Goal: Complete application form: Complete application form

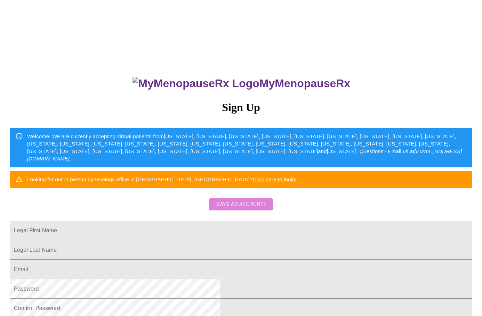
click at [242, 209] on span "Have an account?" at bounding box center [241, 204] width 50 height 9
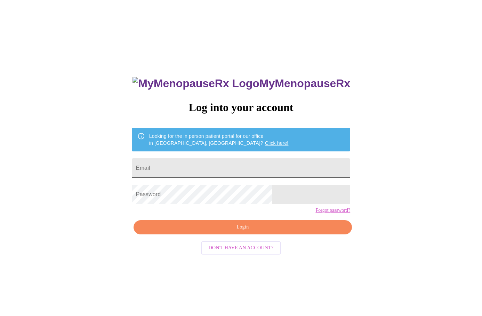
click at [221, 166] on input "Email" at bounding box center [241, 168] width 218 height 19
type input "[EMAIL_ADDRESS][DOMAIN_NAME]"
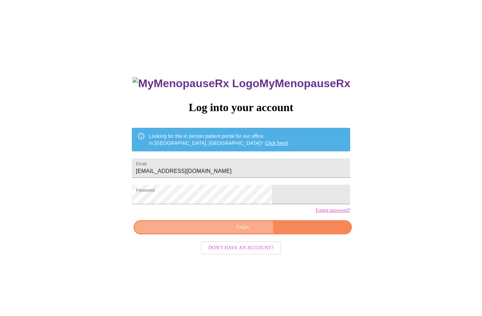
click at [221, 232] on span "Login" at bounding box center [242, 227] width 202 height 9
click at [216, 232] on span "Login" at bounding box center [242, 227] width 202 height 9
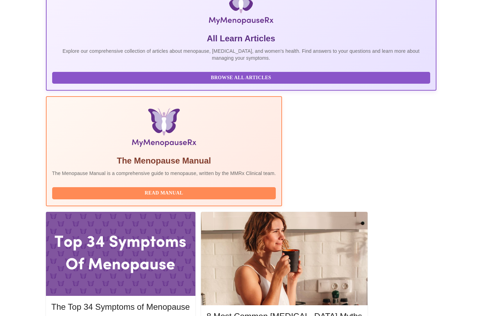
scroll to position [209, 0]
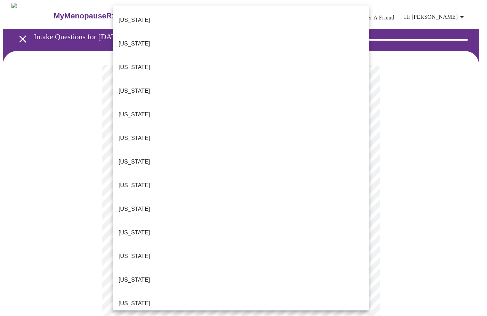
click at [166, 150] on body "MyMenopauseRx Appointments Messaging Labs Uploads Medications Community Refer a…" at bounding box center [243, 320] width 481 height 635
click at [166, 10] on li "[US_STATE]" at bounding box center [241, 20] width 256 height 24
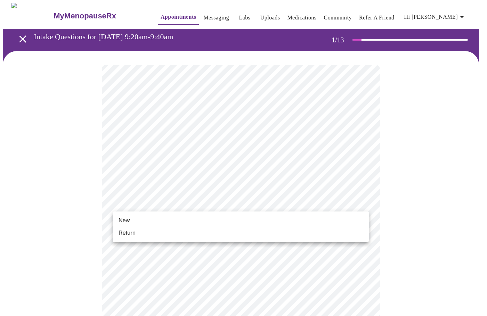
click at [218, 202] on body "MyMenopauseRx Appointments Messaging Labs Uploads Medications Community Refer a…" at bounding box center [243, 318] width 481 height 631
click at [152, 235] on li "Return" at bounding box center [241, 233] width 256 height 13
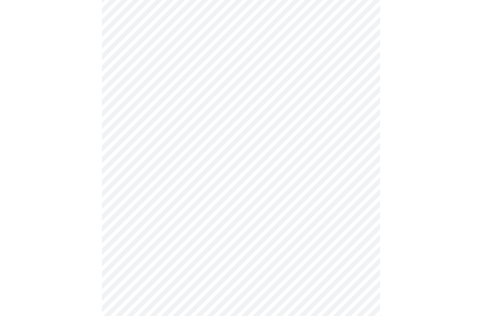
scroll to position [96, 0]
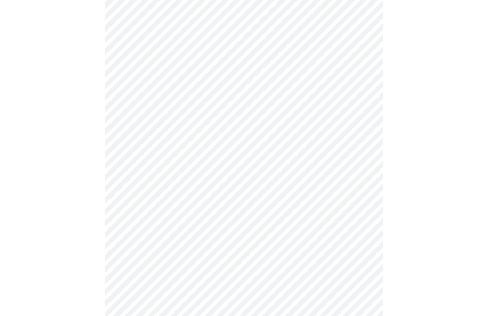
click at [132, 107] on body "MyMenopauseRx Appointments Messaging Labs Uploads Medications Community Refer a…" at bounding box center [243, 216] width 481 height 621
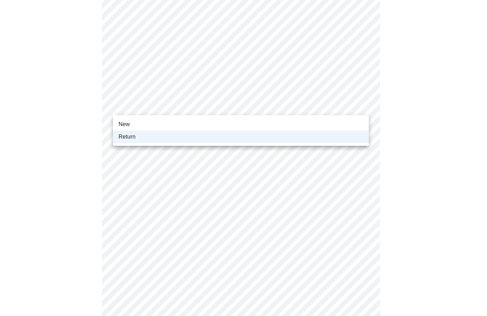
click at [133, 126] on li "New" at bounding box center [241, 124] width 256 height 13
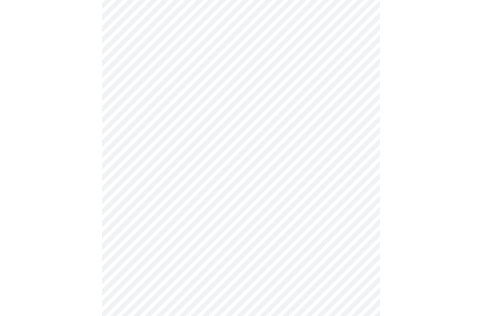
click at [267, 108] on body "MyMenopauseRx Appointments Messaging Labs Uploads Medications Community Refer a…" at bounding box center [241, 216] width 476 height 621
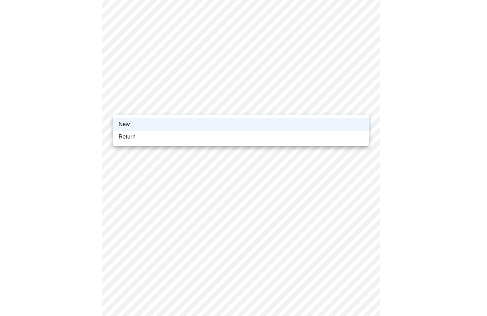
click at [177, 138] on li "Return" at bounding box center [241, 137] width 256 height 13
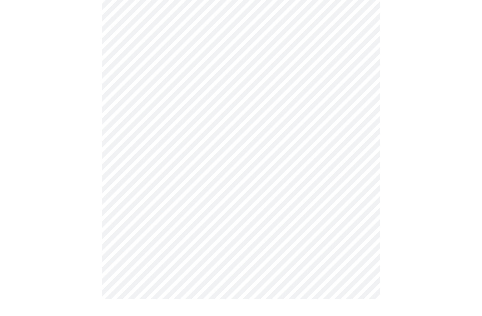
scroll to position [0, 0]
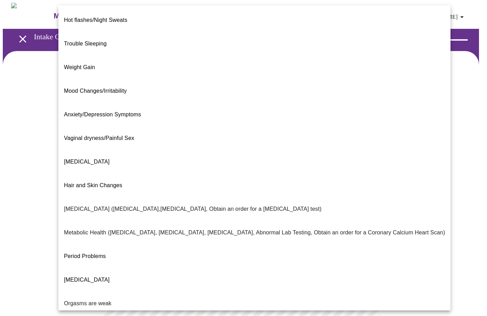
click at [338, 137] on body "MyMenopauseRx Appointments Messaging Labs Uploads Medications Community Refer a…" at bounding box center [243, 212] width 481 height 418
click at [142, 57] on li "Weight Gain" at bounding box center [254, 68] width 392 height 24
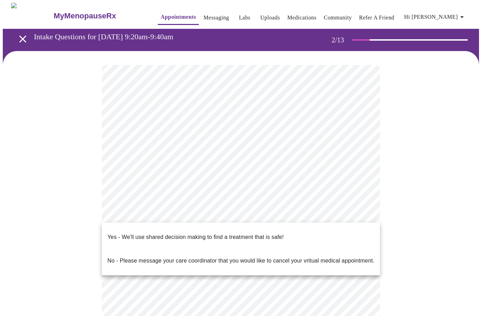
click at [356, 214] on body "MyMenopauseRx Appointments Messaging Labs Uploads Medications Community Refer a…" at bounding box center [243, 210] width 481 height 414
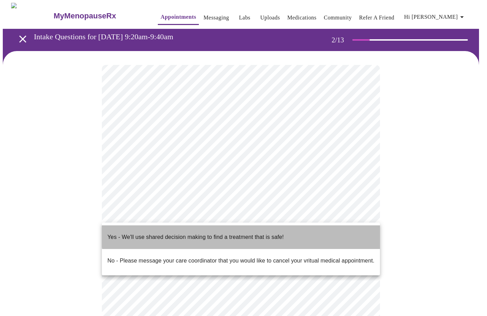
click at [241, 233] on p "Yes - We'll use shared decision making to find a treatment that is safe!" at bounding box center [195, 237] width 176 height 8
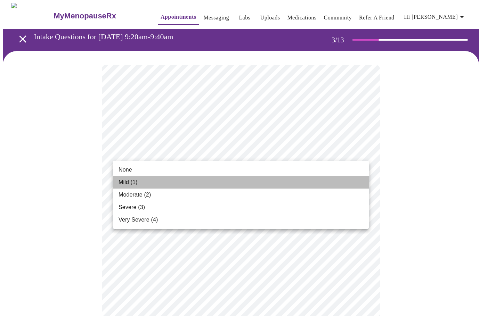
click at [195, 188] on li "Mild (1)" at bounding box center [241, 182] width 256 height 13
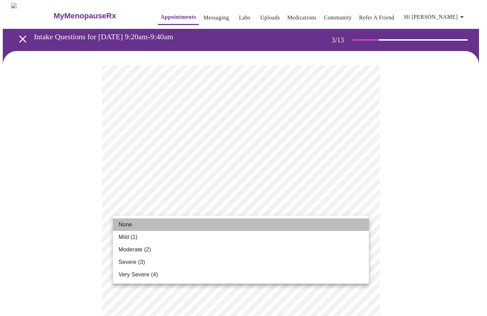
click at [172, 227] on li "None" at bounding box center [241, 225] width 256 height 13
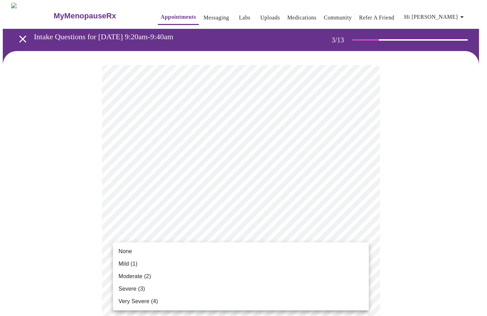
click at [188, 275] on li "Moderate (2)" at bounding box center [241, 276] width 256 height 13
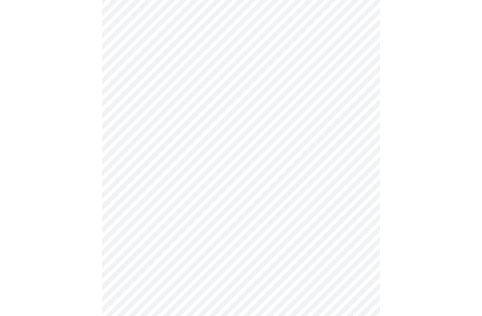
scroll to position [70, 0]
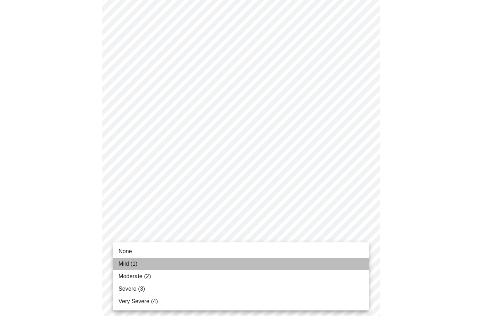
click at [222, 258] on li "Mild (1)" at bounding box center [241, 264] width 256 height 13
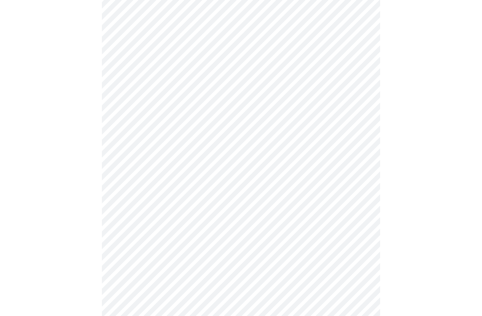
scroll to position [209, 0]
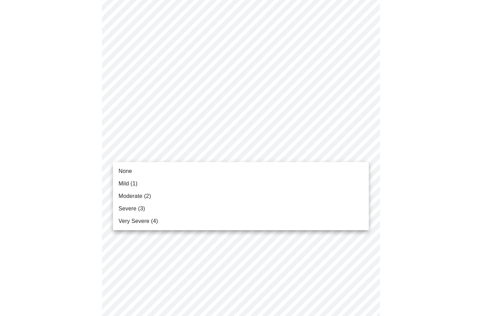
click at [184, 153] on body "MyMenopauseRx Appointments Messaging Labs Uploads Medications Community Refer a…" at bounding box center [243, 237] width 481 height 886
click at [160, 185] on li "Mild (1)" at bounding box center [241, 184] width 256 height 13
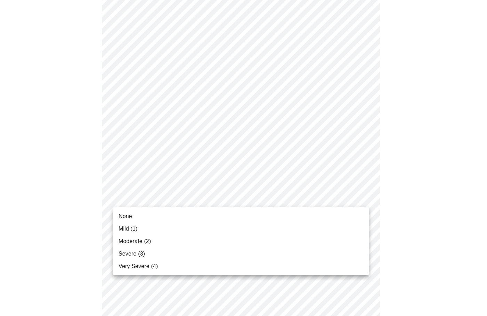
click at [184, 205] on body "MyMenopauseRx Appointments Messaging Labs Uploads Medications Community Refer a…" at bounding box center [243, 232] width 481 height 876
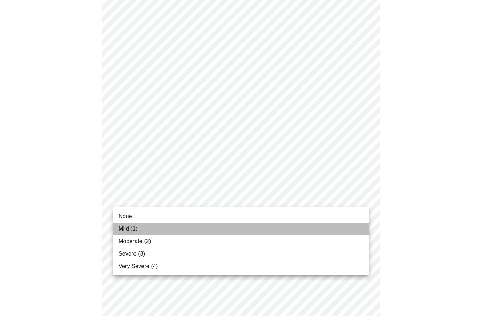
click at [181, 228] on li "Mild (1)" at bounding box center [241, 229] width 256 height 13
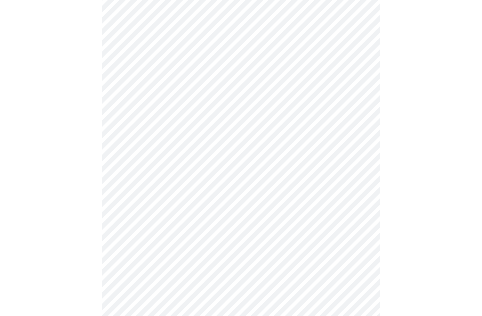
scroll to position [243, 0]
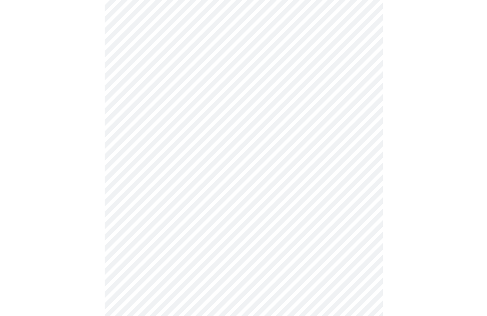
click at [253, 219] on body "MyMenopauseRx Appointments Messaging Labs Uploads Medications Community Refer a…" at bounding box center [243, 192] width 481 height 866
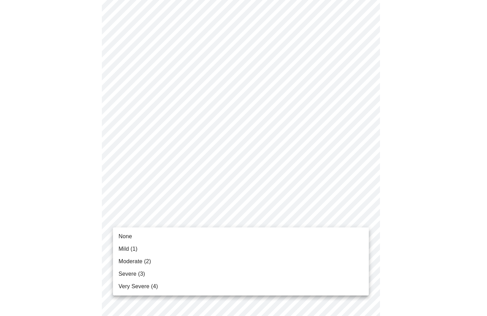
click at [140, 277] on span "Severe (3)" at bounding box center [132, 274] width 26 height 8
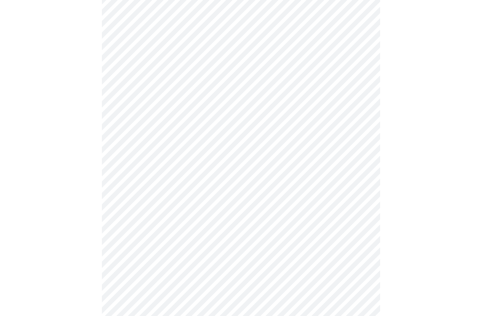
scroll to position [313, 0]
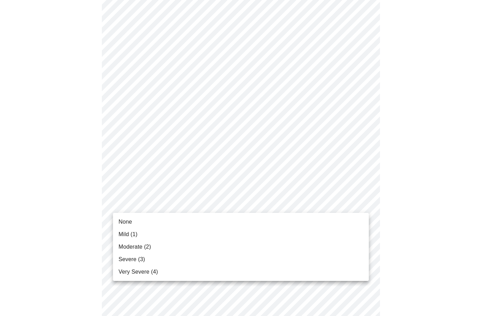
click at [153, 205] on body "MyMenopauseRx Appointments Messaging Labs Uploads Medications Community Refer a…" at bounding box center [243, 118] width 481 height 857
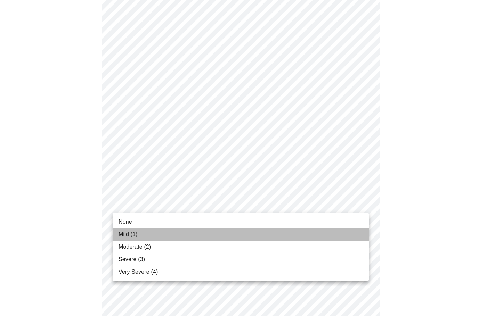
click at [140, 236] on li "Mild (1)" at bounding box center [241, 234] width 256 height 13
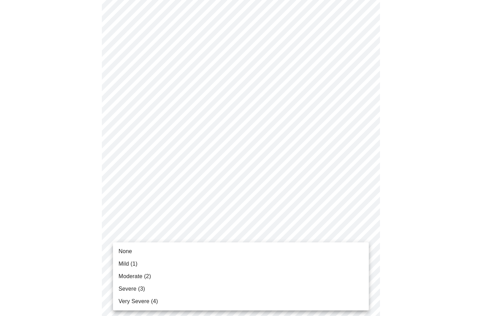
click at [181, 259] on body "MyMenopauseRx Appointments Messaging Labs Uploads Medications Community Refer a…" at bounding box center [243, 113] width 481 height 847
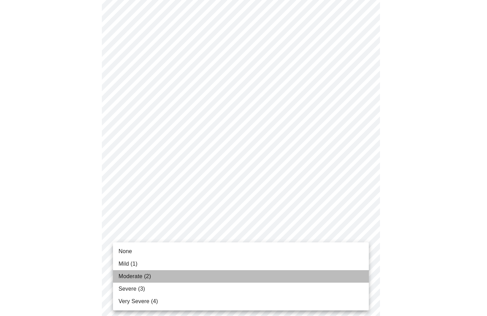
click at [173, 276] on li "Moderate (2)" at bounding box center [241, 276] width 256 height 13
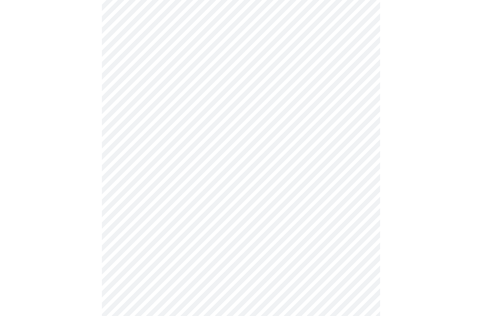
scroll to position [452, 0]
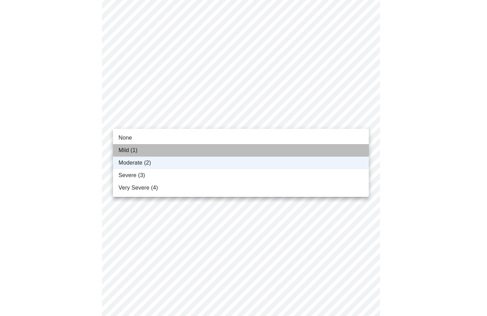
click at [148, 150] on li "Mild (1)" at bounding box center [241, 150] width 256 height 13
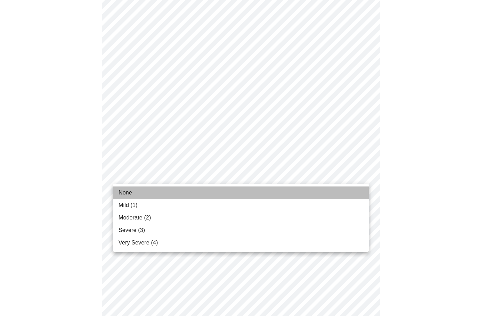
click at [176, 190] on li "None" at bounding box center [241, 193] width 256 height 13
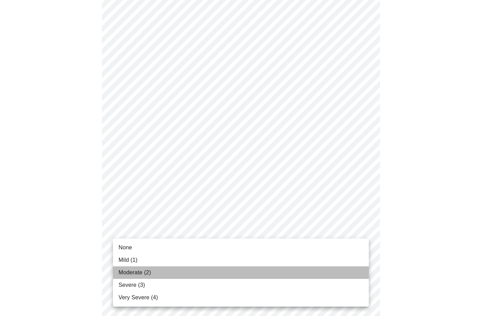
click at [142, 271] on span "Moderate (2)" at bounding box center [135, 273] width 32 height 8
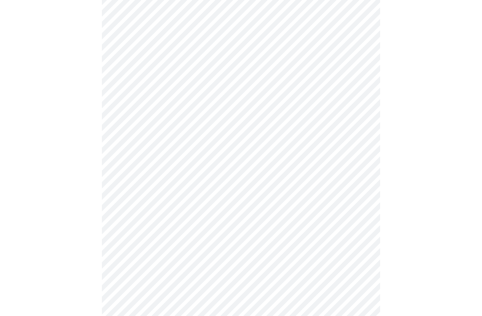
scroll to position [313, 0]
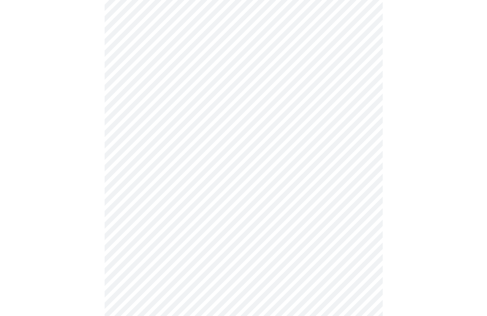
click at [188, 109] on body "MyMenopauseRx Appointments Messaging Labs Uploads Medications Community Refer a…" at bounding box center [243, 33] width 481 height 686
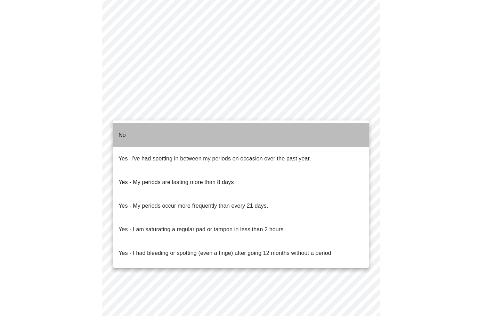
click at [178, 132] on li "No" at bounding box center [241, 135] width 256 height 24
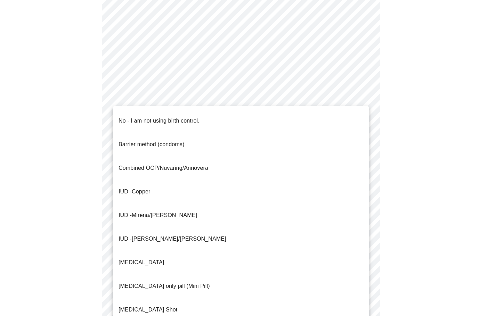
click at [191, 166] on body "MyMenopauseRx Appointments Messaging Labs Uploads Medications Community Refer a…" at bounding box center [243, 31] width 481 height 682
click at [181, 119] on p "No - I am not using birth control." at bounding box center [159, 121] width 81 height 8
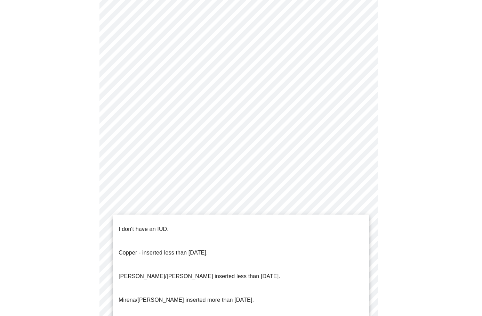
click at [199, 212] on body "MyMenopauseRx Appointments Messaging Labs Uploads Medications Community Refer a…" at bounding box center [241, 34] width 476 height 688
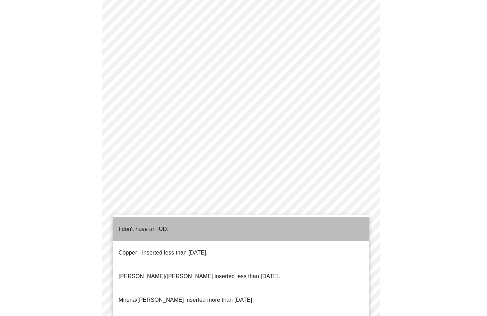
click at [170, 221] on li "I don't have an IUD." at bounding box center [241, 230] width 256 height 24
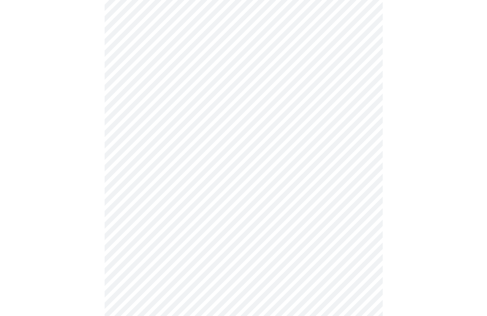
click at [168, 269] on body "MyMenopauseRx Appointments Messaging Labs Uploads Medications Community Refer a…" at bounding box center [243, 27] width 481 height 674
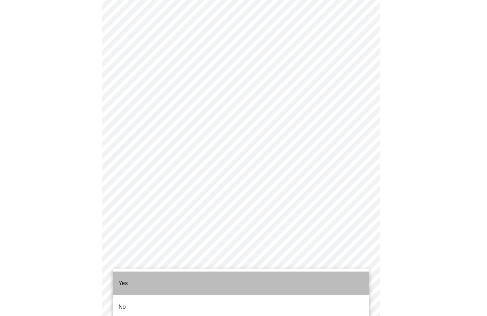
click at [164, 279] on li "Yes" at bounding box center [241, 284] width 256 height 24
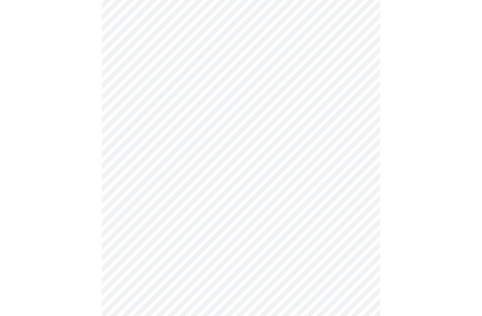
scroll to position [1703, 0]
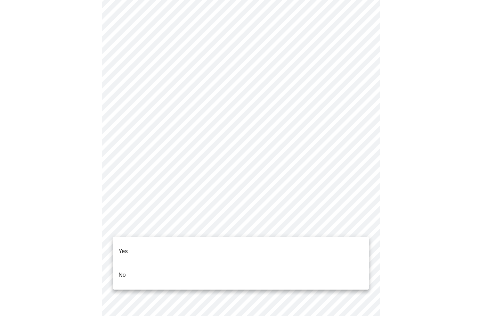
click at [194, 244] on li "Yes" at bounding box center [241, 252] width 256 height 24
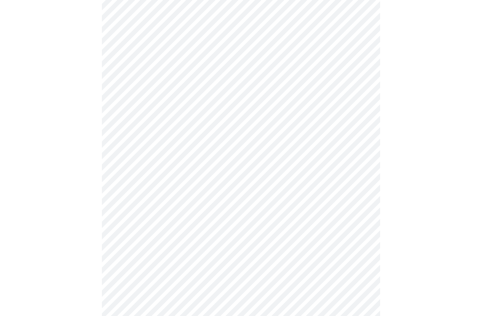
scroll to position [1877, 0]
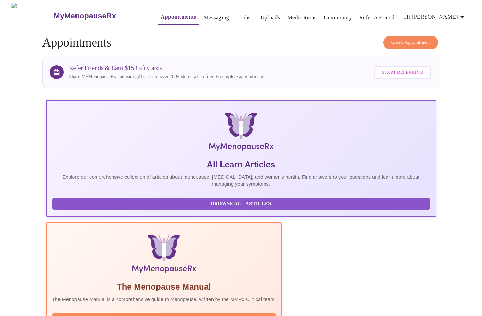
click at [460, 15] on span "Hi [PERSON_NAME]" at bounding box center [435, 17] width 62 height 10
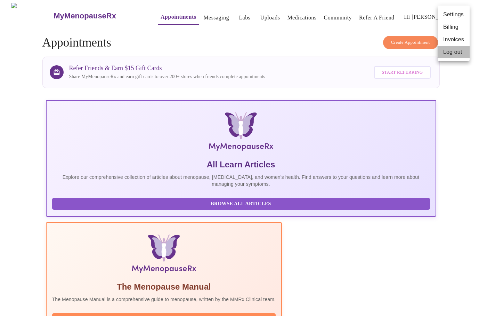
click at [451, 49] on li "Log out" at bounding box center [454, 52] width 32 height 13
